Goal: Task Accomplishment & Management: Use online tool/utility

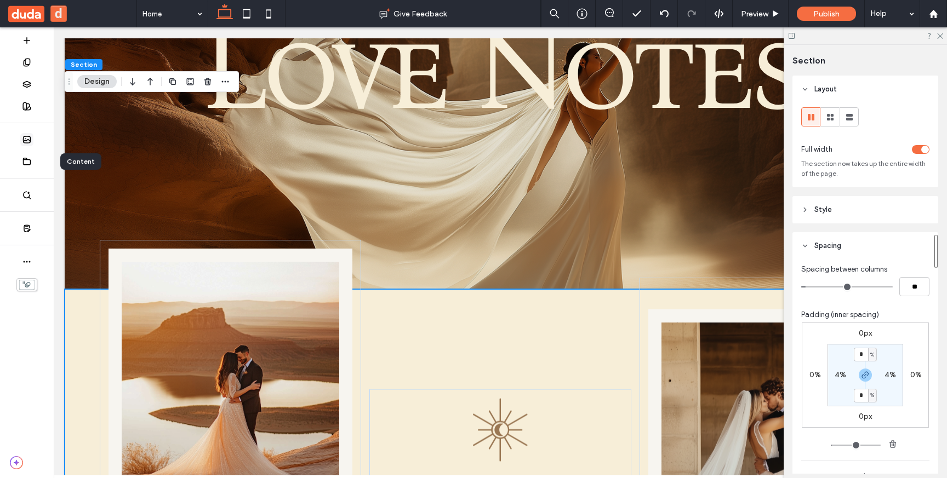
scroll to position [160, 0]
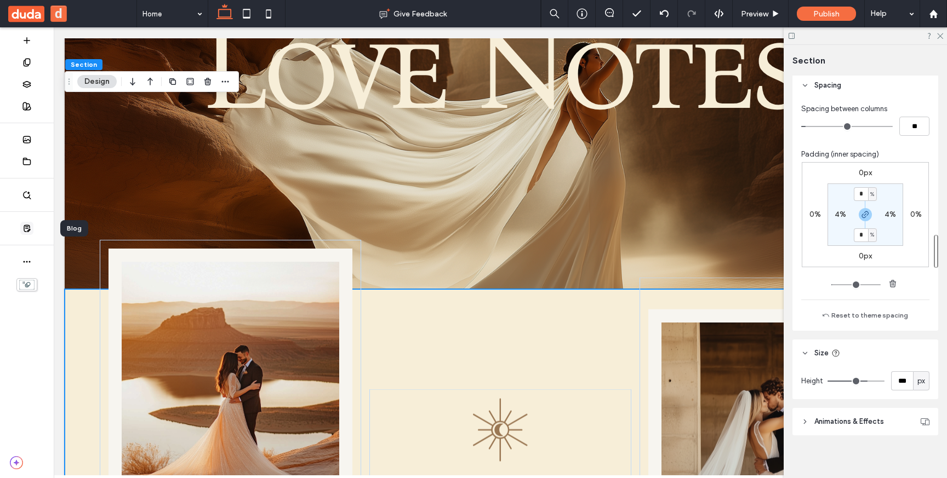
click at [31, 231] on span at bounding box center [26, 228] width 13 height 13
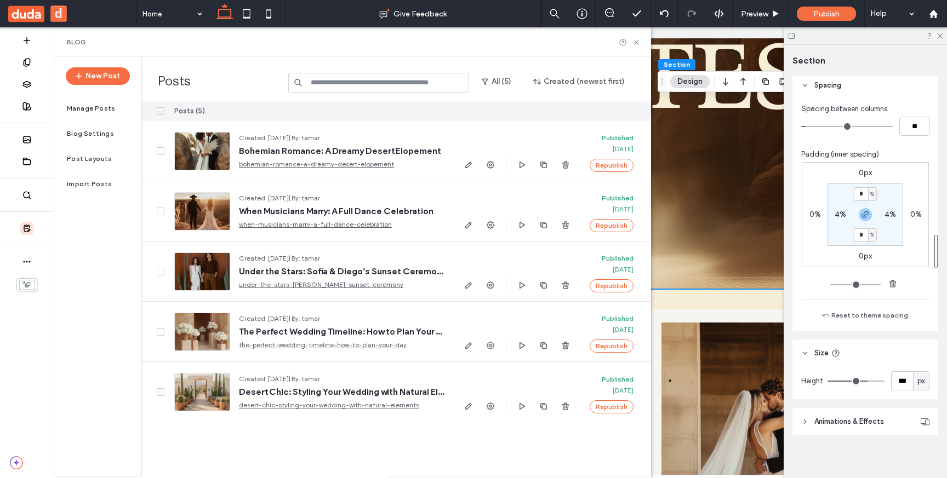
click at [104, 106] on label "Manage Posts" at bounding box center [91, 109] width 49 height 8
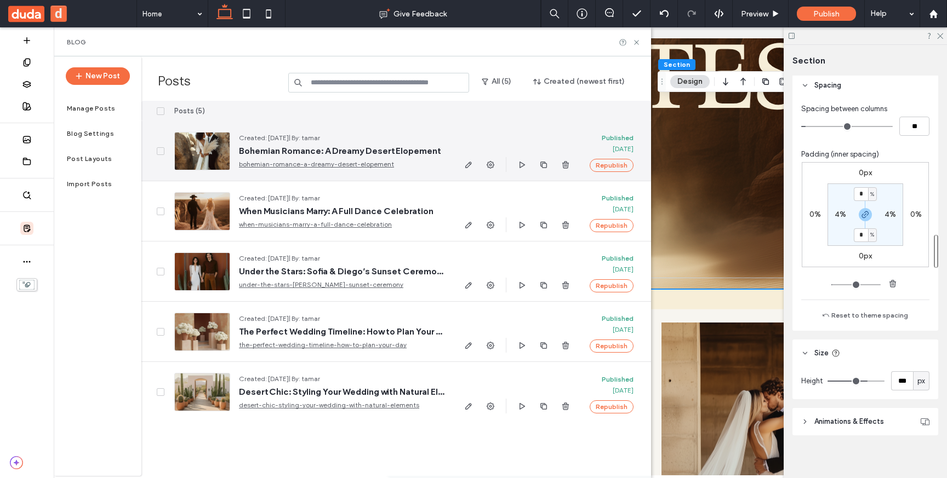
click at [207, 147] on div at bounding box center [202, 151] width 56 height 38
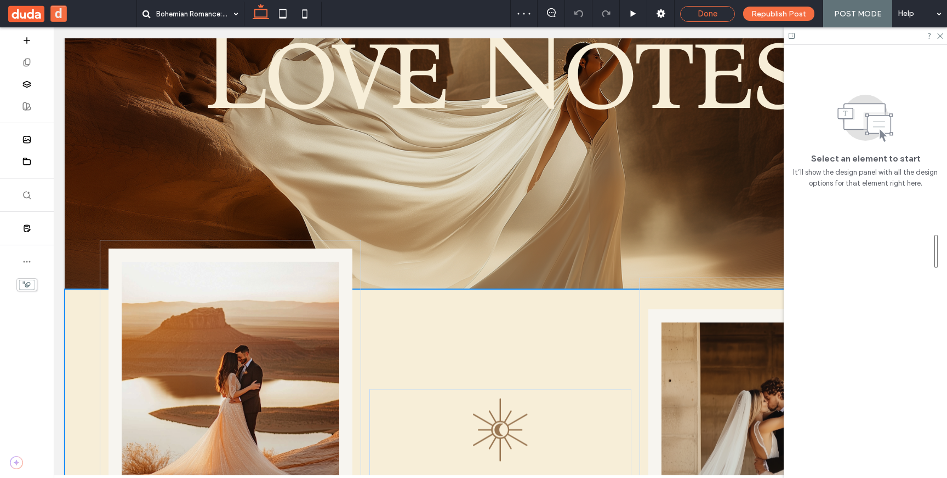
click at [713, 16] on span "Done" at bounding box center [707, 14] width 20 height 10
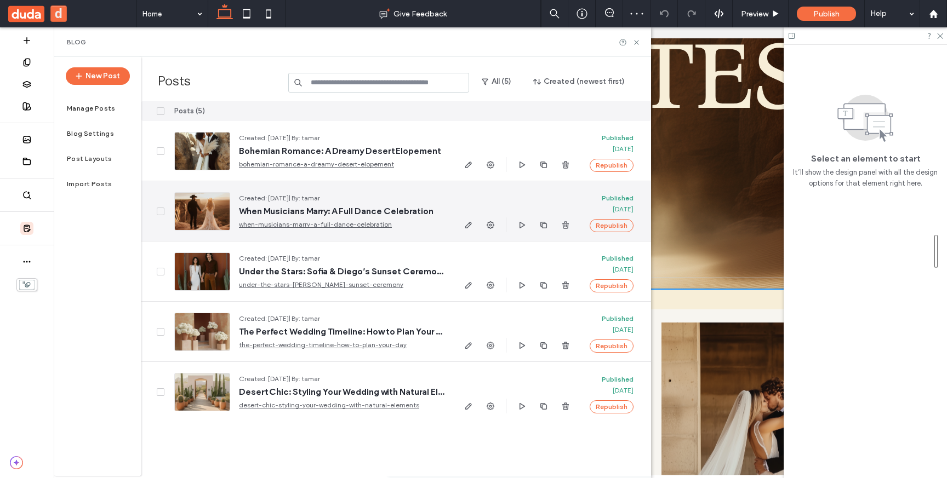
click at [258, 225] on link "when-musicians-marry-a-full-dance-celebration" at bounding box center [341, 224] width 205 height 11
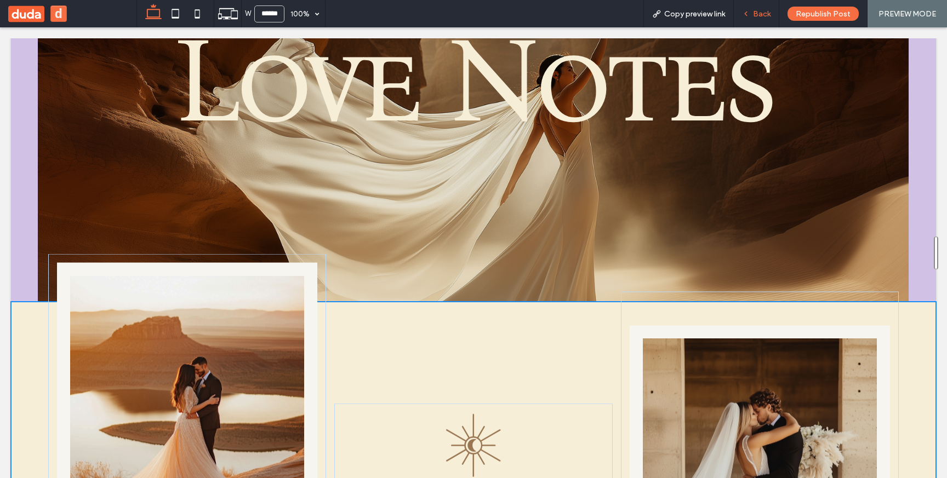
click at [753, 15] on span "Back" at bounding box center [762, 13] width 18 height 9
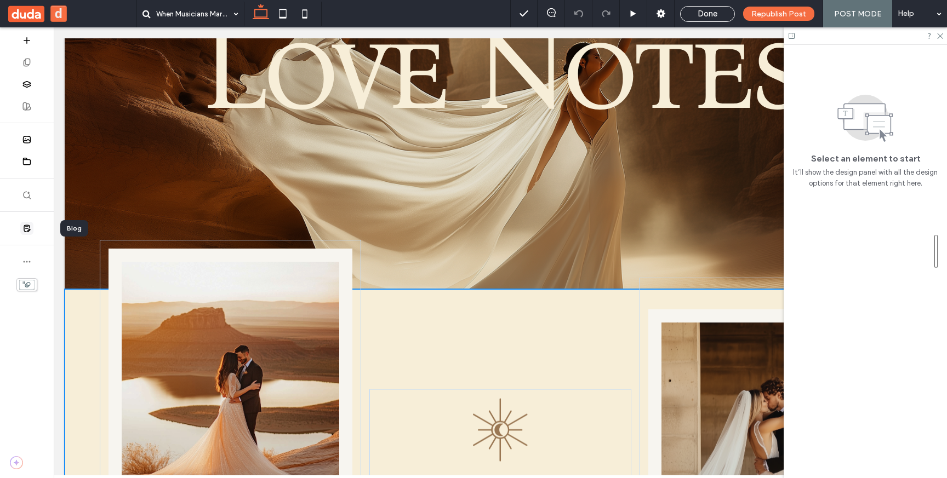
click at [32, 231] on span at bounding box center [26, 228] width 13 height 13
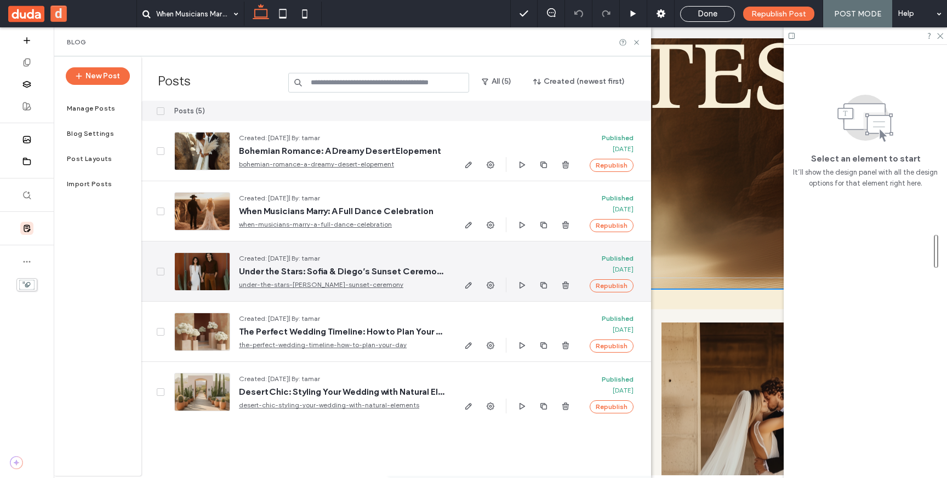
click at [371, 253] on span "Created: [DATE] | By: tamar" at bounding box center [341, 258] width 205 height 11
click at [474, 254] on div at bounding box center [517, 272] width 110 height 60
click at [470, 289] on icon "button" at bounding box center [468, 285] width 9 height 9
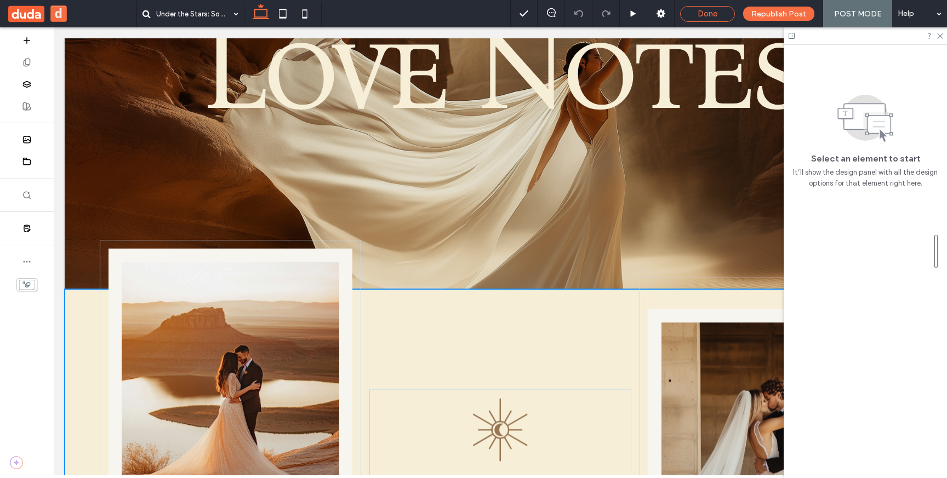
click at [706, 13] on span "Done" at bounding box center [707, 14] width 20 height 10
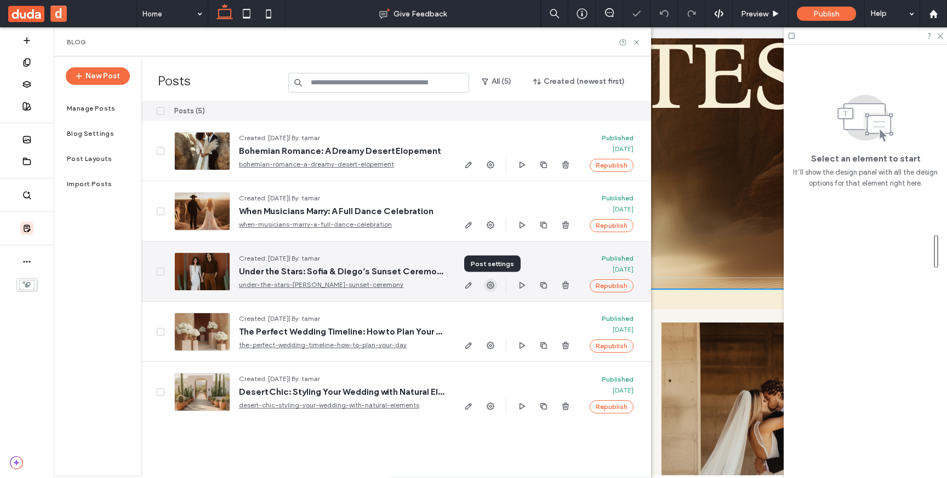
click at [495, 286] on span "button" at bounding box center [490, 285] width 13 height 13
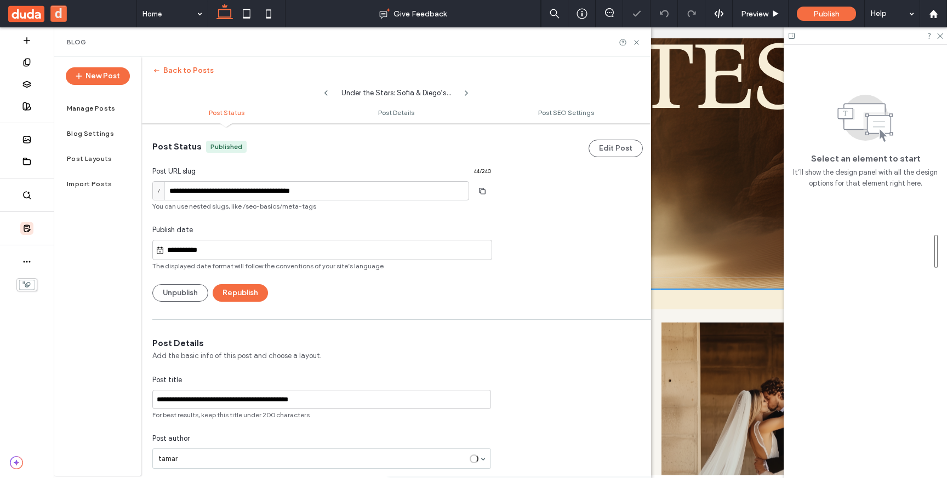
scroll to position [1, 0]
click at [185, 76] on button "Back to Posts" at bounding box center [182, 71] width 61 height 18
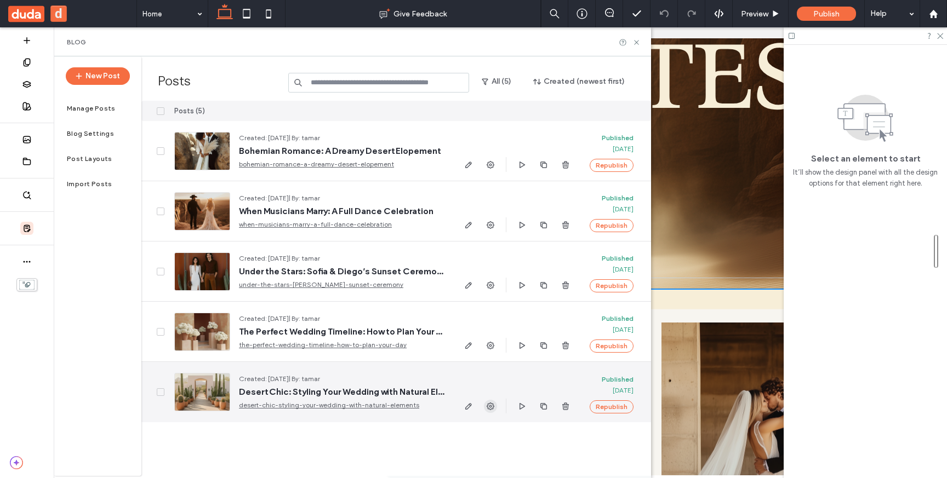
click at [492, 402] on icon "button" at bounding box center [490, 406] width 9 height 9
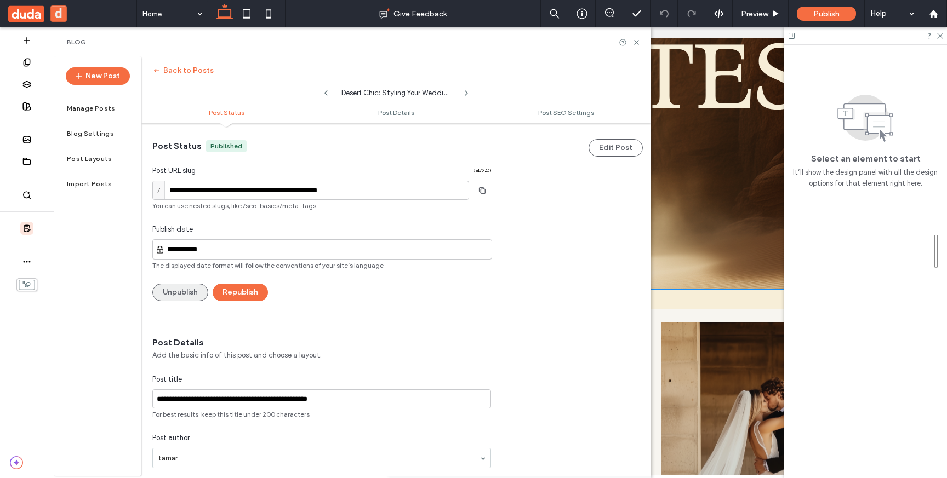
click at [183, 290] on button "Unpublish" at bounding box center [180, 293] width 56 height 18
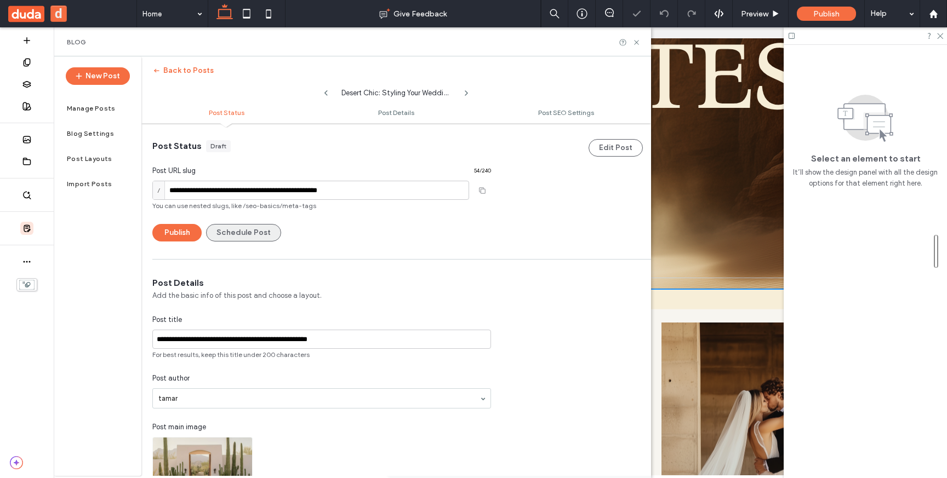
click at [254, 239] on button "Schedule Post" at bounding box center [243, 233] width 75 height 18
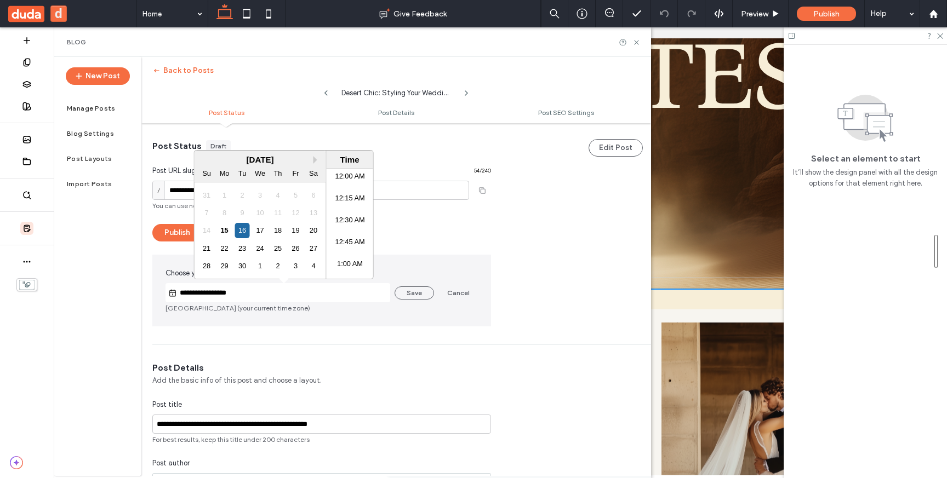
click at [267, 290] on input "**********" at bounding box center [283, 292] width 213 height 13
click at [261, 231] on div "17" at bounding box center [260, 230] width 15 height 15
type input "**********"
click at [407, 290] on button "Save" at bounding box center [413, 292] width 39 height 13
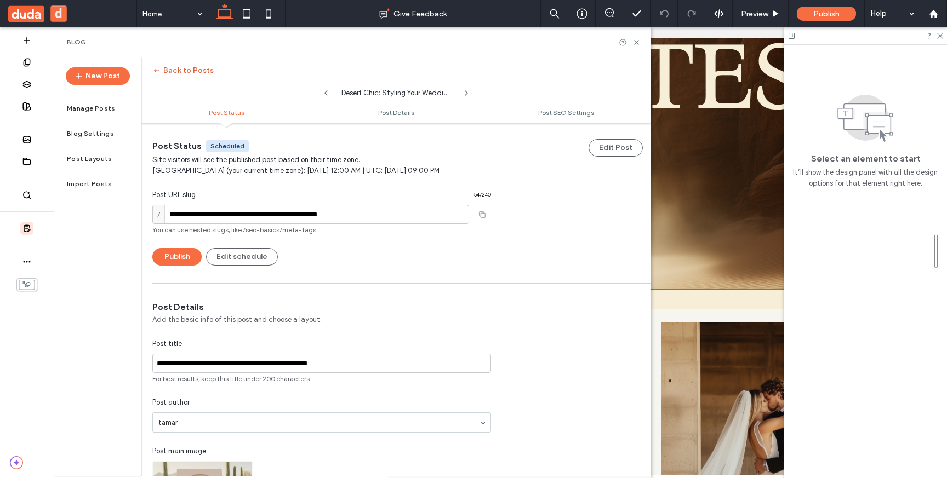
click at [200, 70] on button "Back to Posts" at bounding box center [182, 71] width 61 height 18
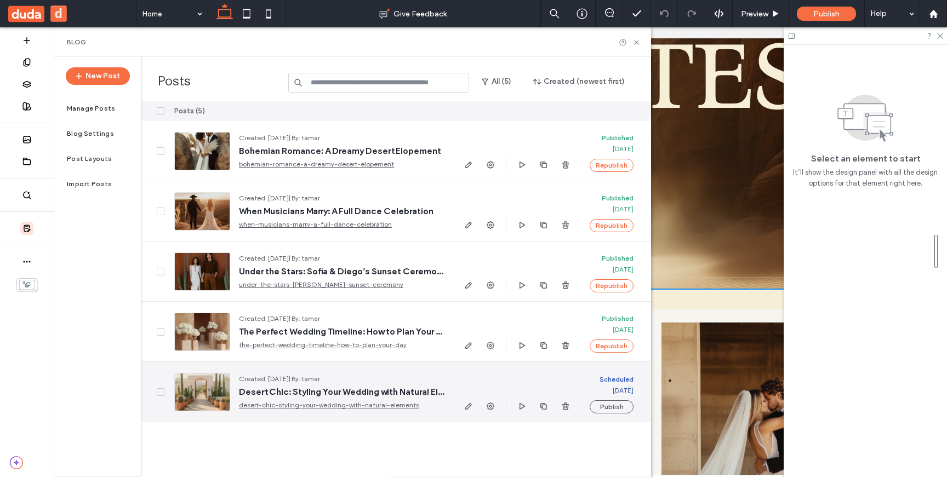
click at [320, 376] on span "| By: tamar" at bounding box center [304, 379] width 31 height 8
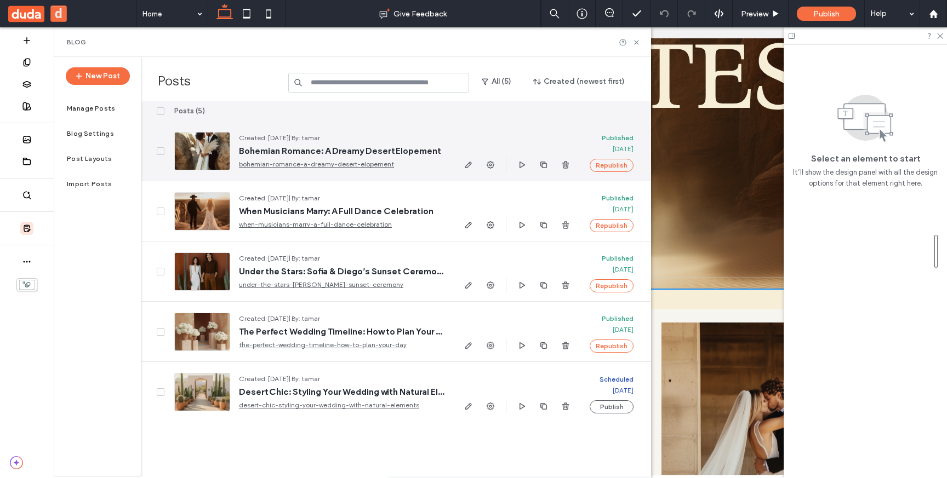
click at [159, 150] on icon at bounding box center [160, 151] width 4 height 3
click at [160, 151] on icon at bounding box center [160, 151] width 4 height 3
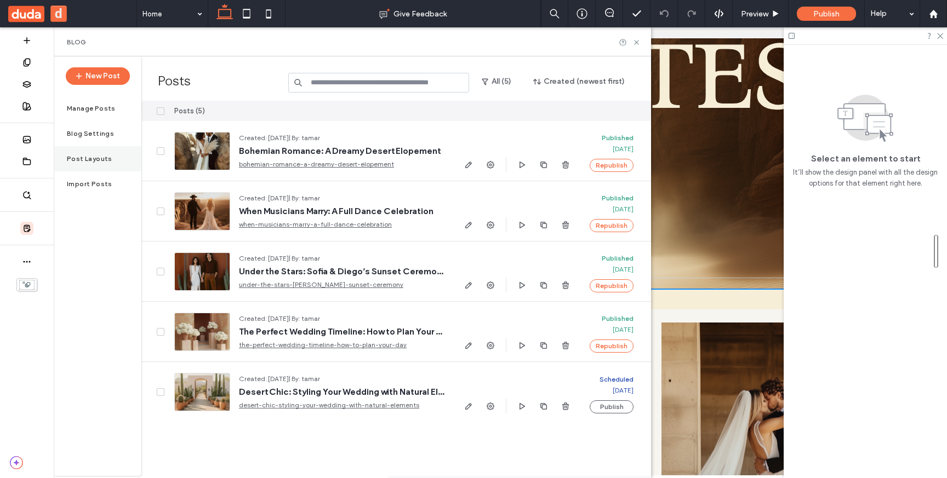
click at [102, 162] on label "Post Layouts" at bounding box center [89, 159] width 45 height 8
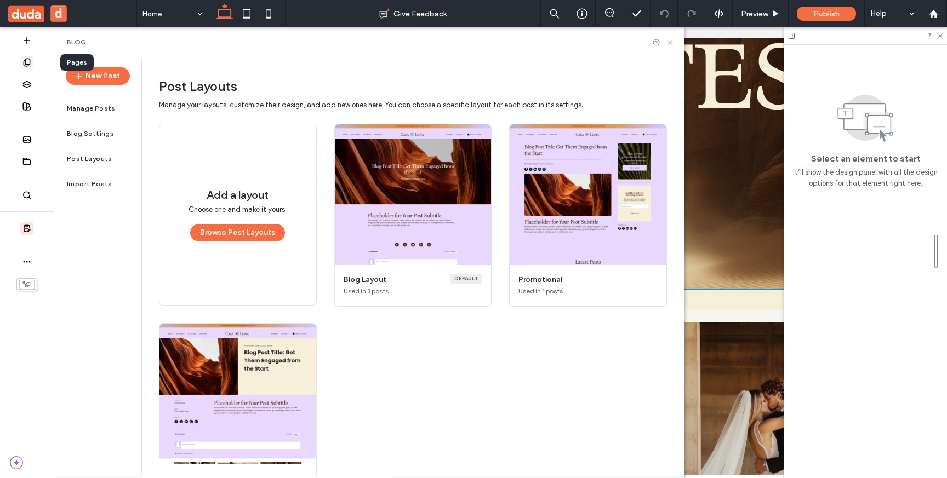
click at [25, 62] on icon at bounding box center [26, 62] width 9 height 9
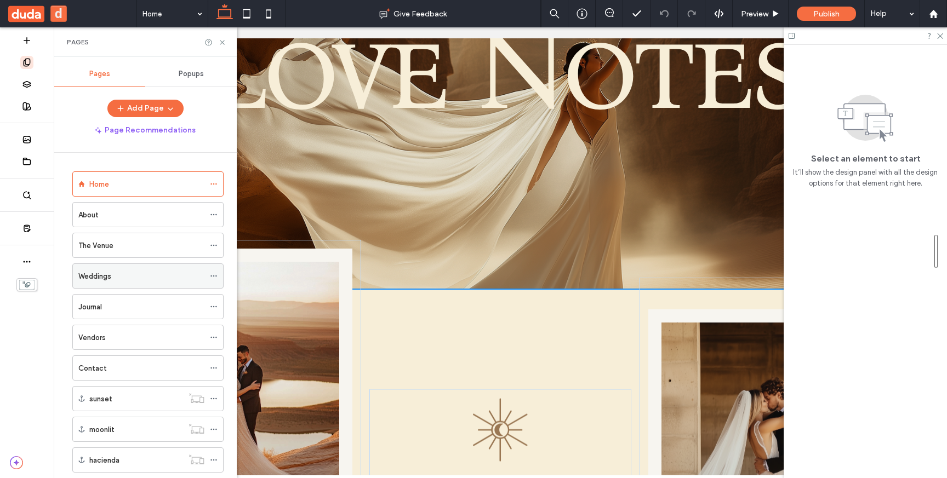
scroll to position [27, 0]
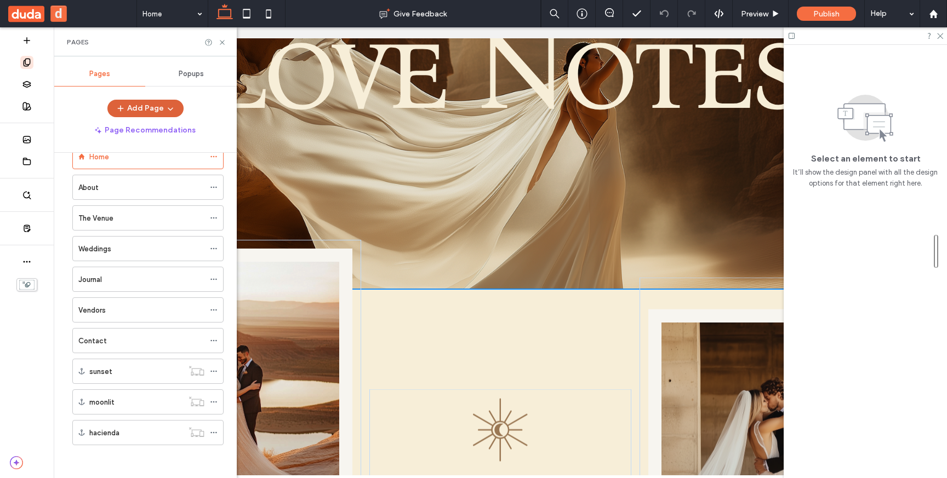
click at [171, 109] on icon "button" at bounding box center [170, 108] width 9 height 9
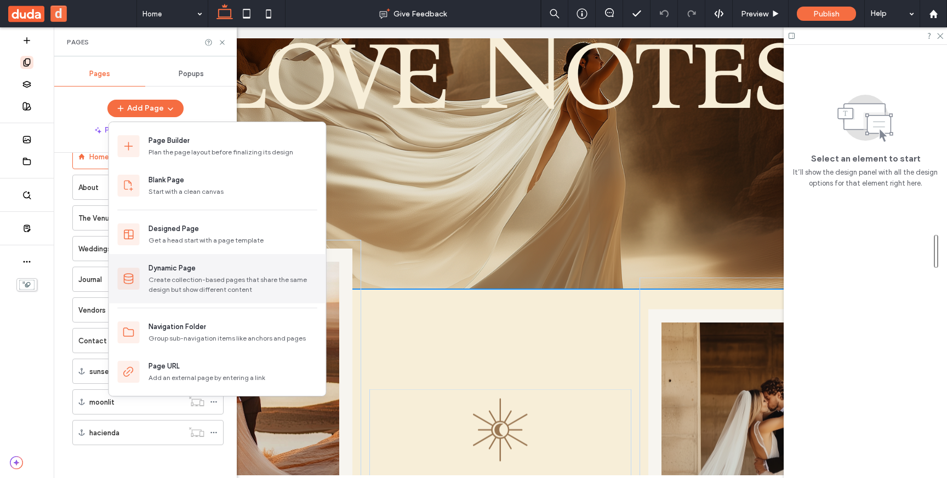
click at [177, 277] on div "Create collection-based pages that share the same design but show different con…" at bounding box center [232, 285] width 169 height 20
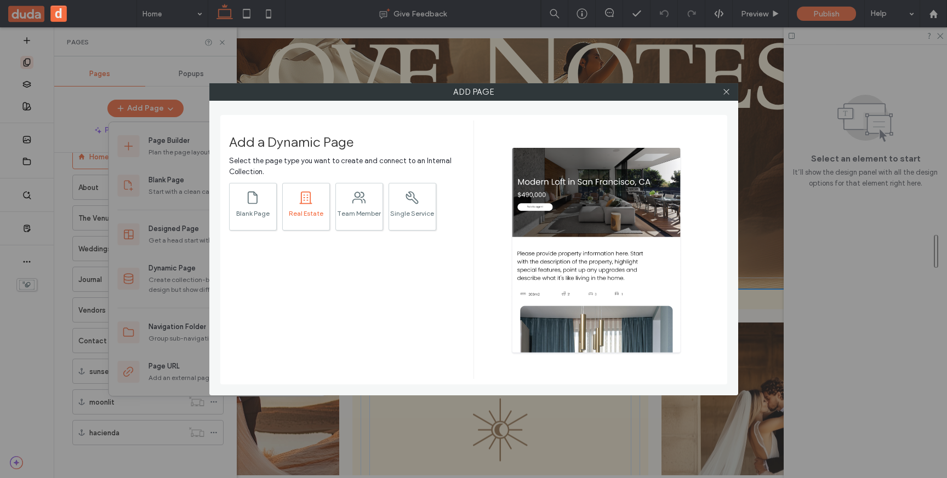
click at [296, 222] on div ".st0{fill:currentColor;} Real Estate" at bounding box center [306, 207] width 48 height 48
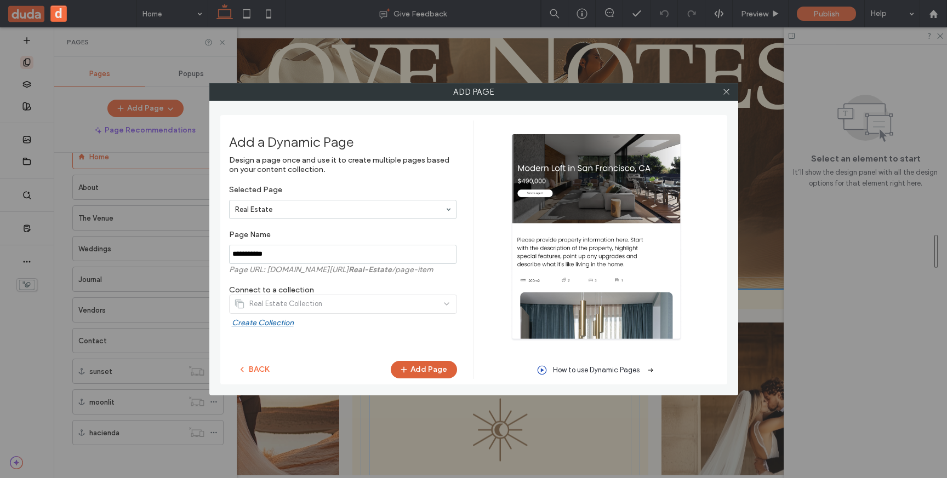
click at [443, 368] on button "Add Page" at bounding box center [424, 370] width 66 height 18
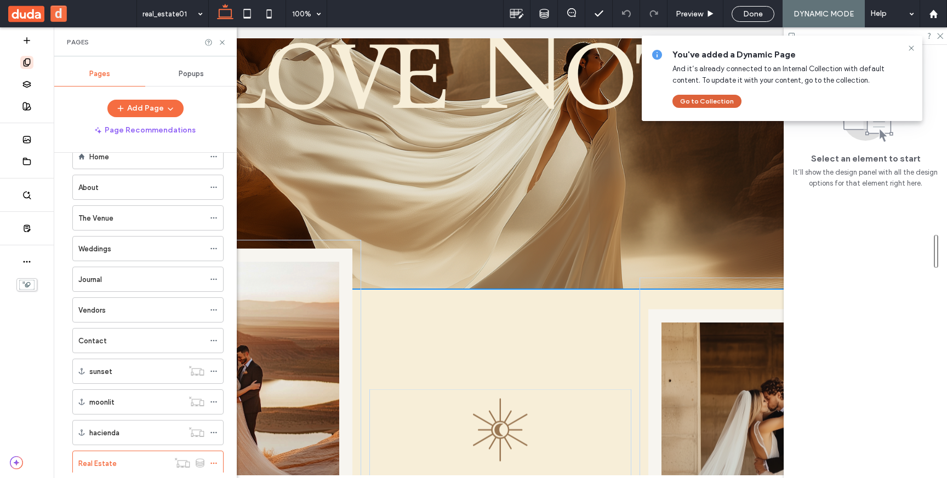
click at [718, 100] on button "Go to Collection" at bounding box center [706, 101] width 69 height 13
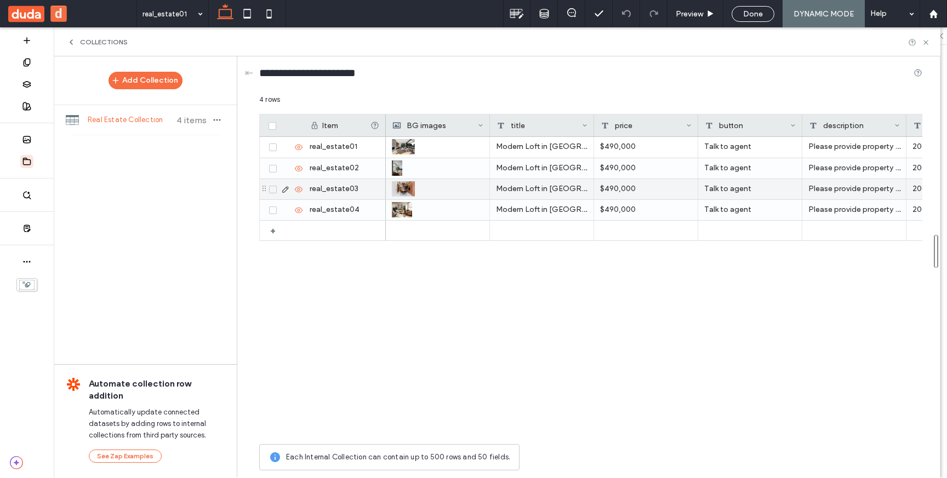
click at [638, 189] on div "$490,000" at bounding box center [646, 189] width 104 height 20
click at [629, 189] on div "$490,000" at bounding box center [646, 189] width 104 height 20
click at [614, 189] on div "$490,000" at bounding box center [646, 189] width 104 height 20
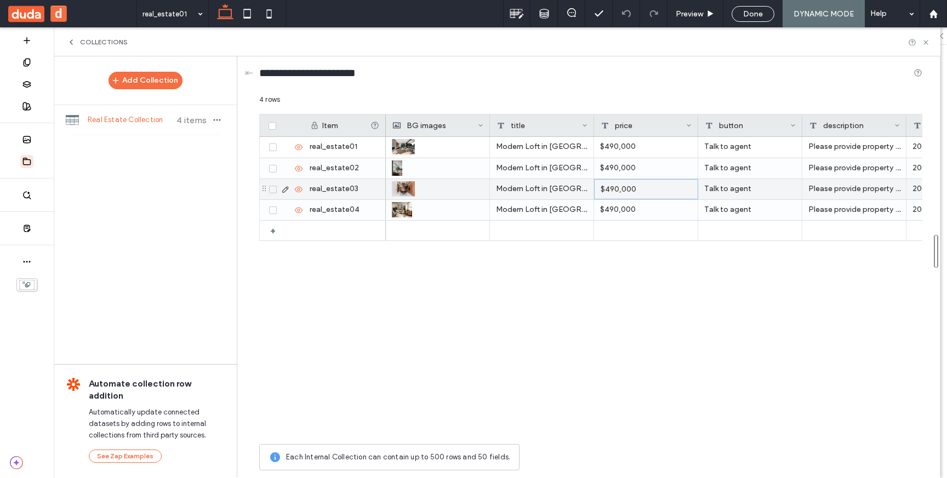
click at [614, 190] on div "$490,000" at bounding box center [646, 189] width 104 height 20
click at [559, 186] on div "Modern Loft in [GEOGRAPHIC_DATA], [GEOGRAPHIC_DATA]" at bounding box center [542, 189] width 104 height 20
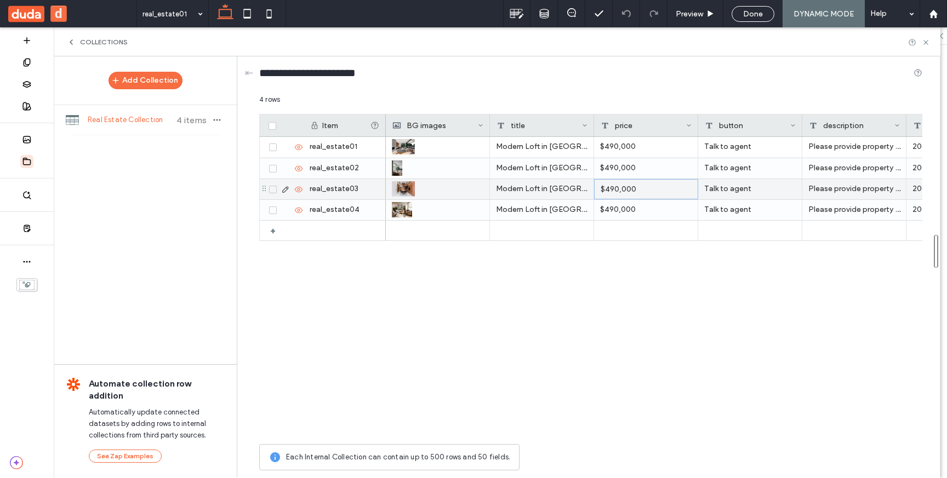
click at [559, 186] on div "Modern Loft in [GEOGRAPHIC_DATA], [GEOGRAPHIC_DATA]" at bounding box center [542, 189] width 104 height 20
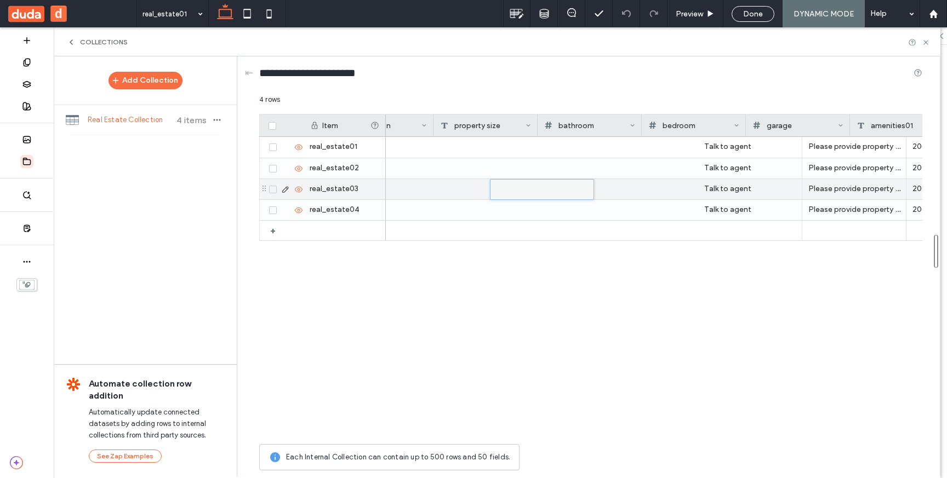
scroll to position [0, 473]
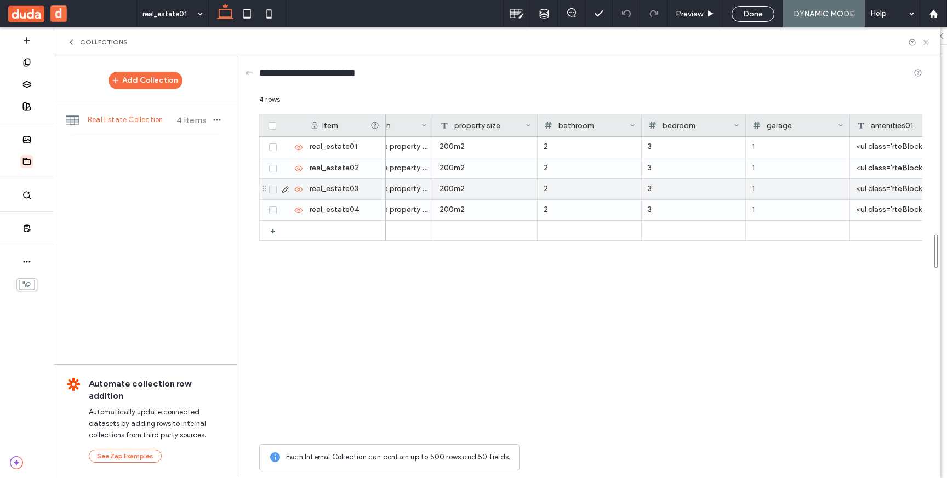
click at [283, 190] on icon at bounding box center [285, 189] width 9 height 9
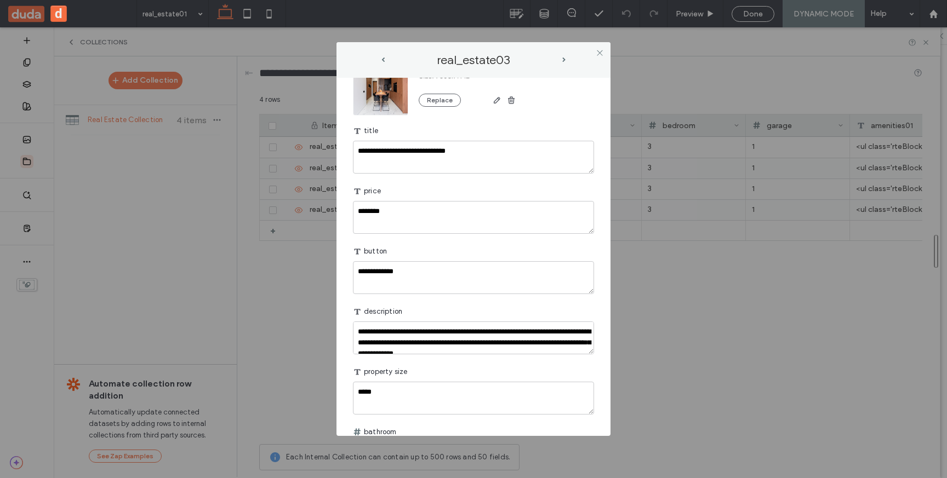
scroll to position [98, 0]
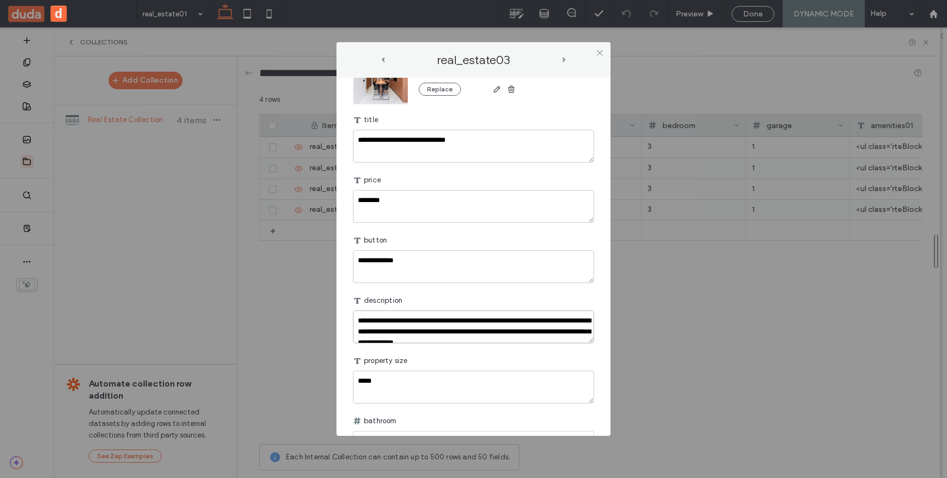
click at [434, 322] on textarea "**********" at bounding box center [473, 327] width 241 height 33
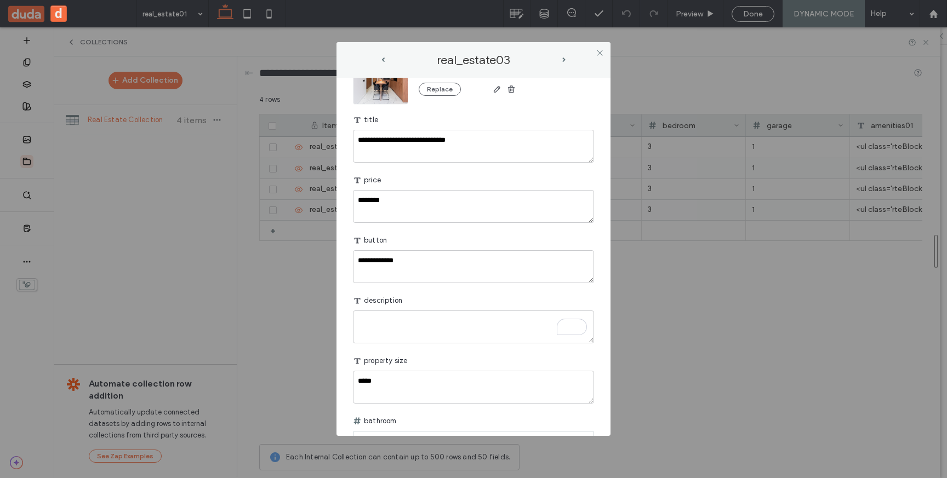
click at [790, 363] on div "**********" at bounding box center [473, 239] width 947 height 478
click at [597, 54] on icon at bounding box center [599, 53] width 8 height 8
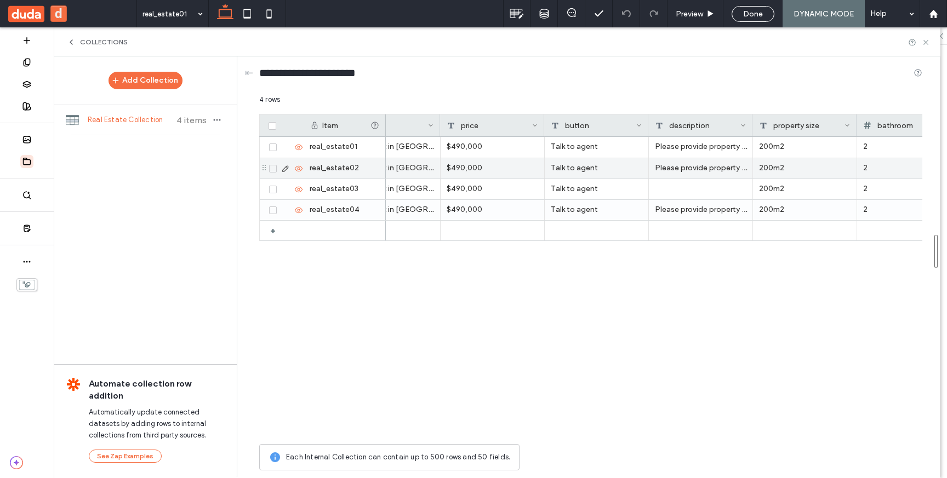
scroll to position [0, 152]
click at [80, 42] on span "Collections" at bounding box center [104, 42] width 48 height 9
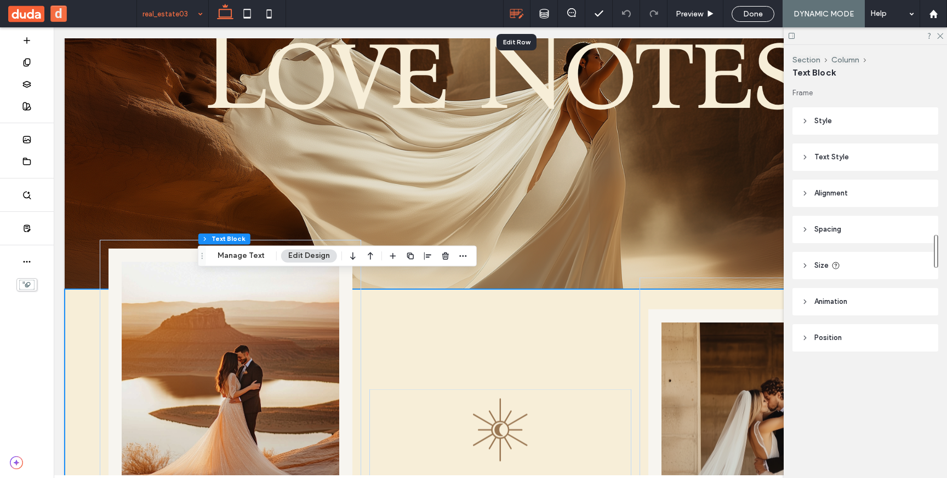
click at [520, 10] on icon at bounding box center [516, 14] width 14 height 14
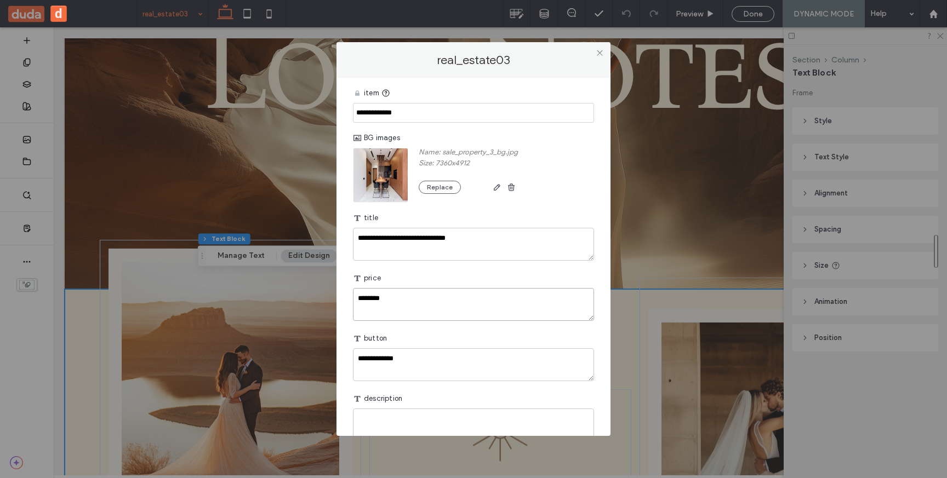
click at [400, 295] on textarea "********" at bounding box center [473, 304] width 241 height 33
click at [400, 294] on textarea "********" at bounding box center [473, 304] width 241 height 33
type textarea "*"
click at [600, 52] on use at bounding box center [599, 52] width 5 height 5
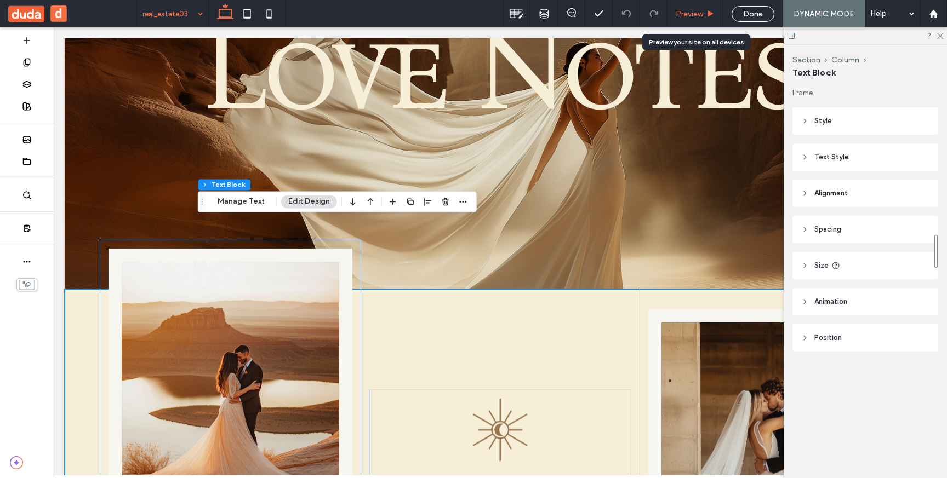
click at [688, 15] on span "Preview" at bounding box center [688, 13] width 27 height 9
